Goal: Participate in discussion: Engage in conversation with other users on a specific topic

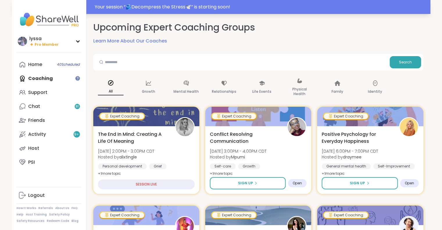
click at [409, 6] on div "Your session “ 🫂Decompress the Stress🕊️ ” is starting soon!" at bounding box center [261, 6] width 332 height 7
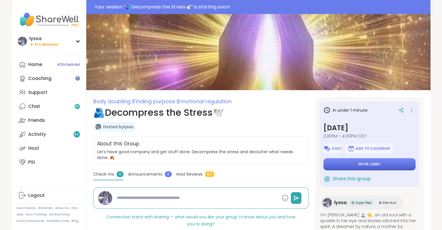
click at [370, 163] on span "Enter lobby" at bounding box center [370, 164] width 22 height 5
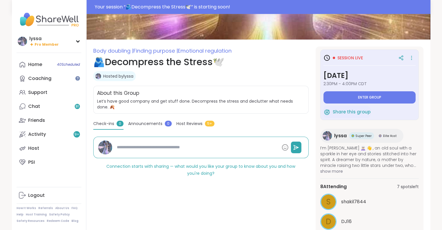
scroll to position [102, 0]
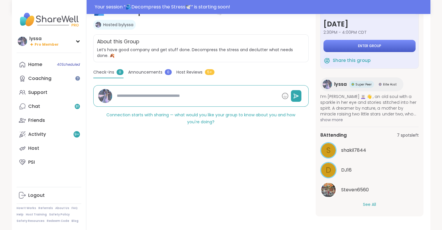
click at [346, 42] on button "Enter group" at bounding box center [370, 46] width 92 height 12
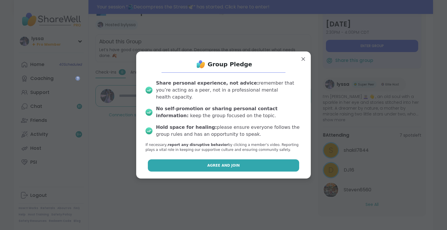
click at [230, 165] on button "Agree and Join" at bounding box center [223, 165] width 151 height 12
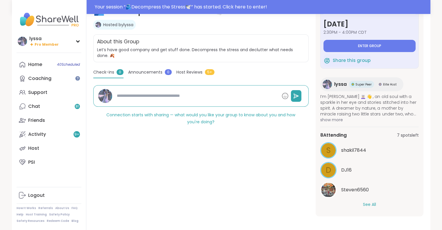
type textarea "*"
